Goal: Information Seeking & Learning: Understand process/instructions

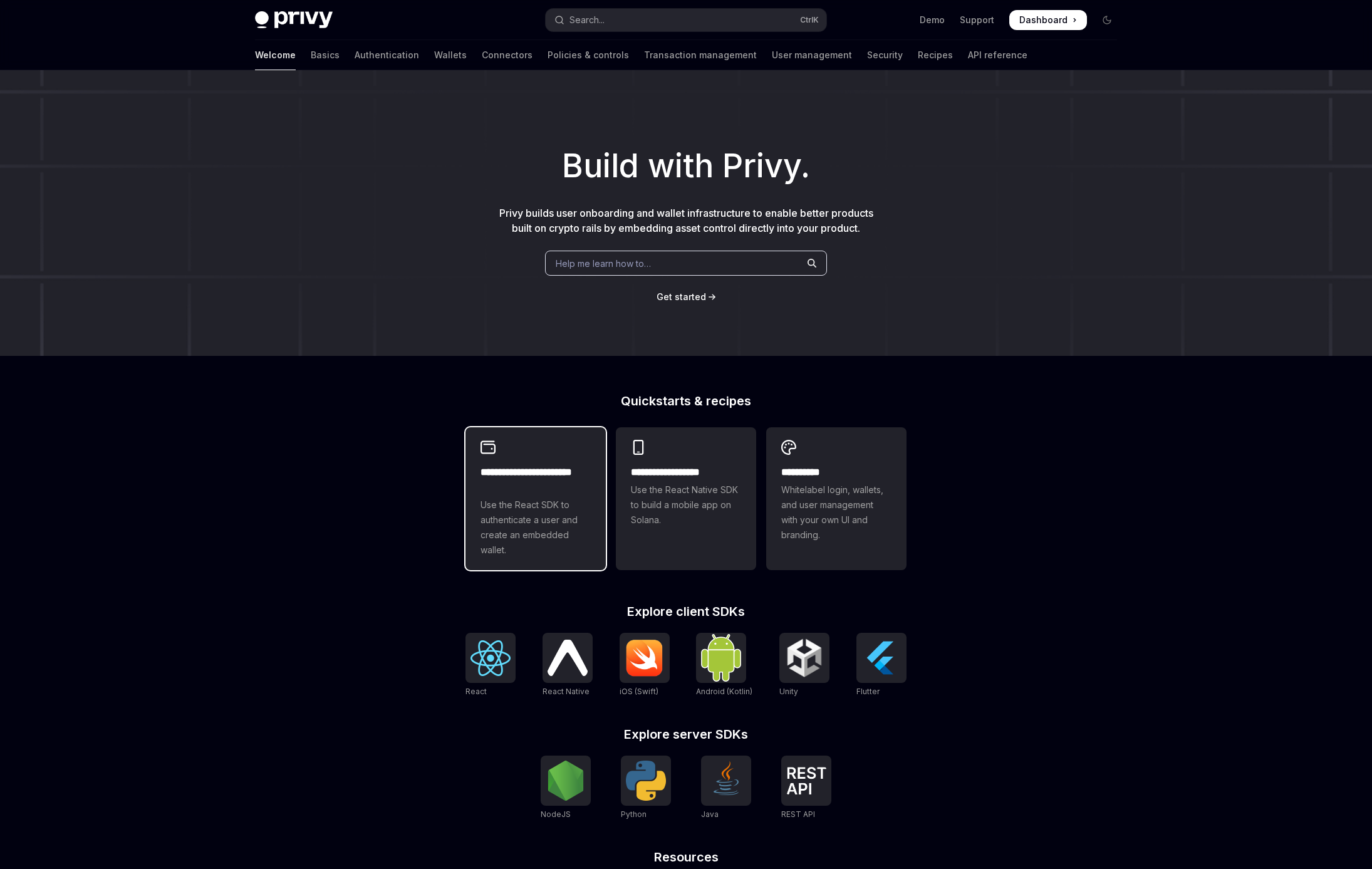
click at [538, 477] on h2 "**********" at bounding box center [535, 479] width 110 height 30
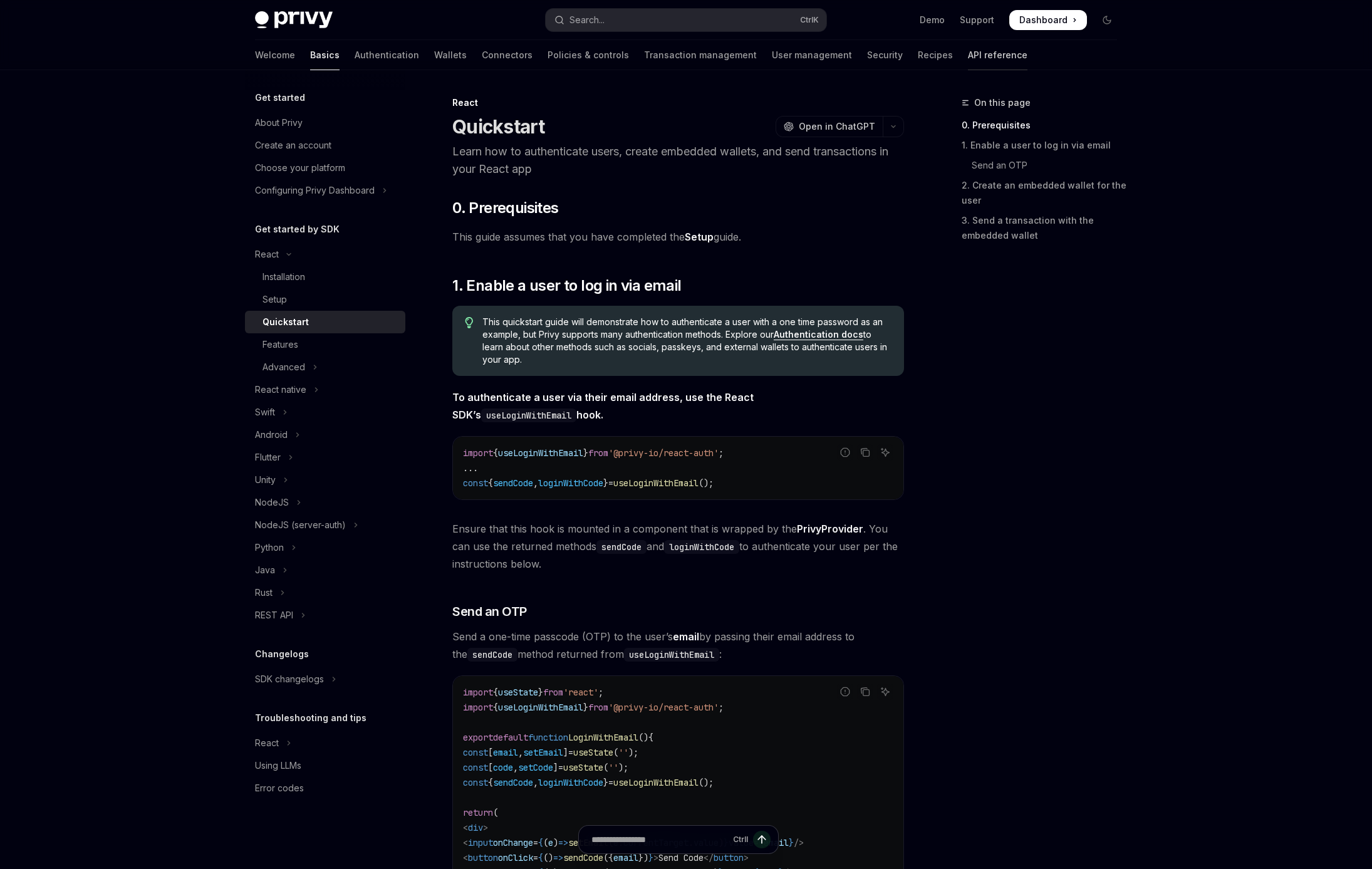
click at [968, 59] on link "API reference" at bounding box center [998, 55] width 59 height 30
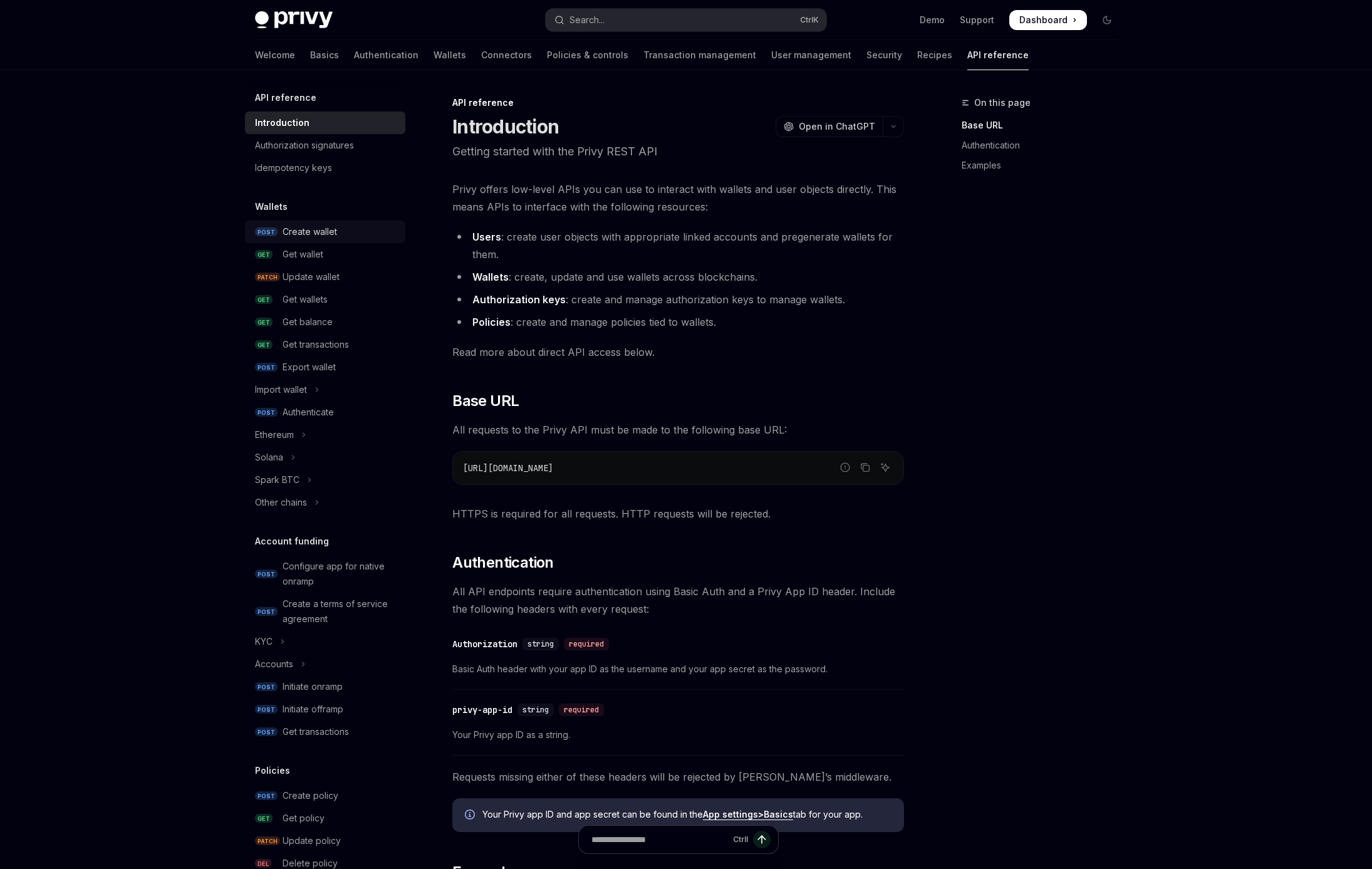
click at [312, 233] on div "Create wallet" at bounding box center [310, 232] width 55 height 15
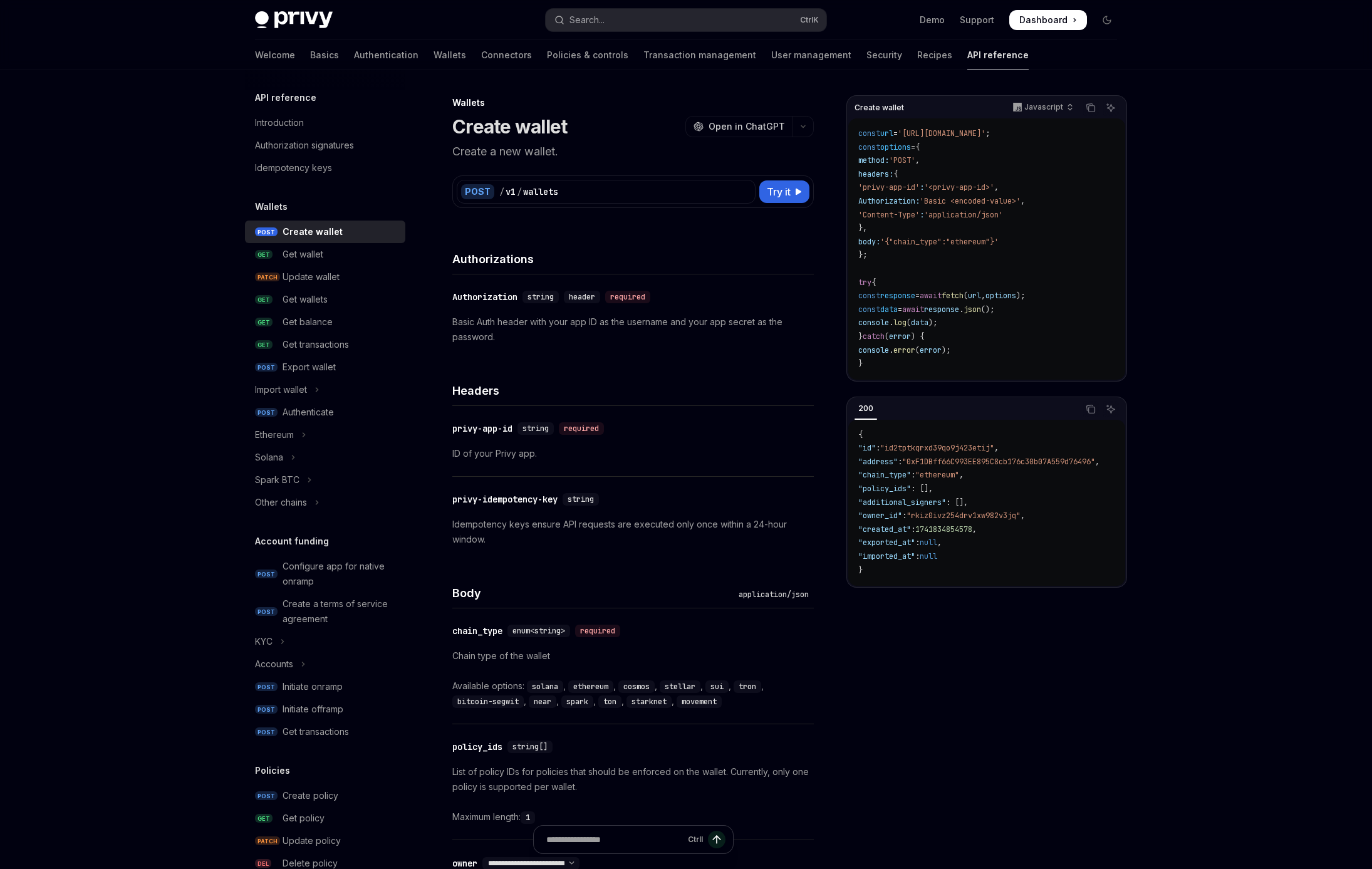
type textarea "*"
